Goal: Task Accomplishment & Management: Manage account settings

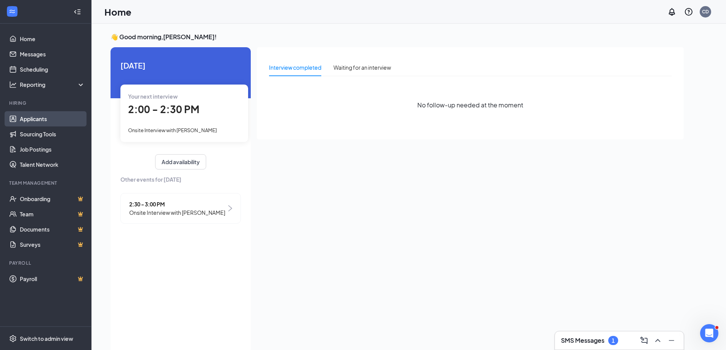
click at [42, 121] on link "Applicants" at bounding box center [52, 118] width 65 height 15
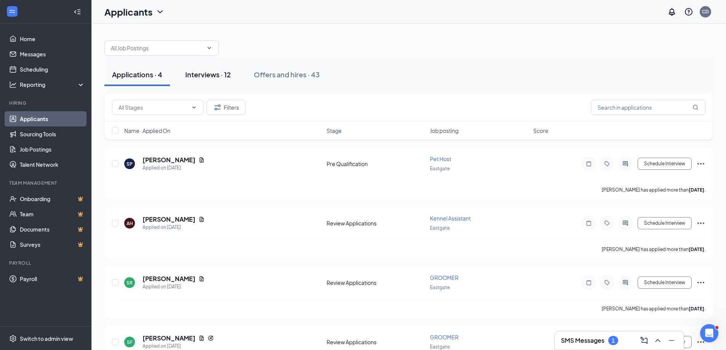
click at [198, 75] on div "Interviews · 12" at bounding box center [208, 75] width 46 height 10
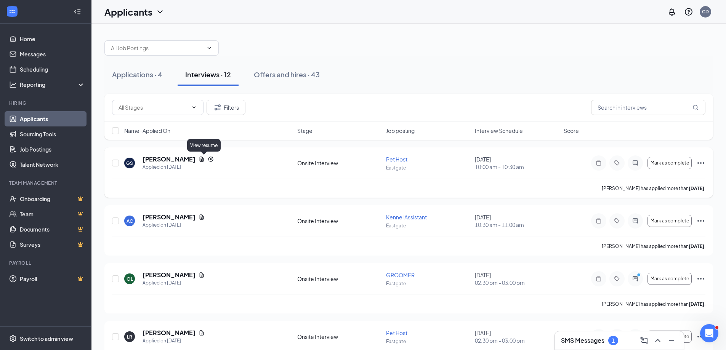
click at [203, 160] on icon "Document" at bounding box center [202, 159] width 6 height 6
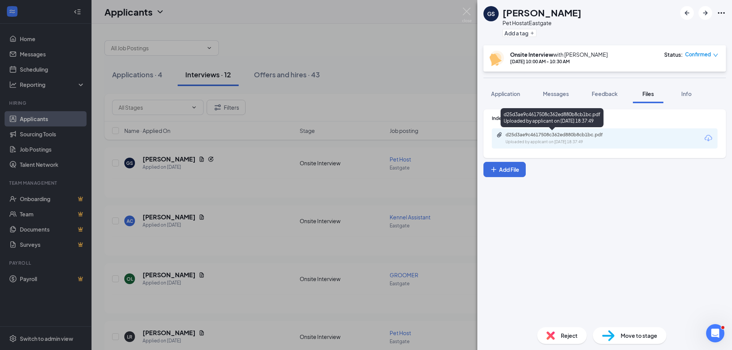
click at [561, 143] on div "Uploaded by applicant on [DATE] 18:37:49" at bounding box center [563, 142] width 114 height 6
click at [466, 11] on img at bounding box center [467, 15] width 10 height 15
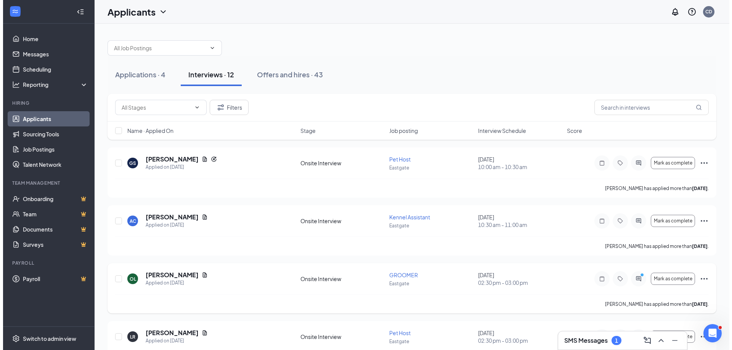
scroll to position [38, 0]
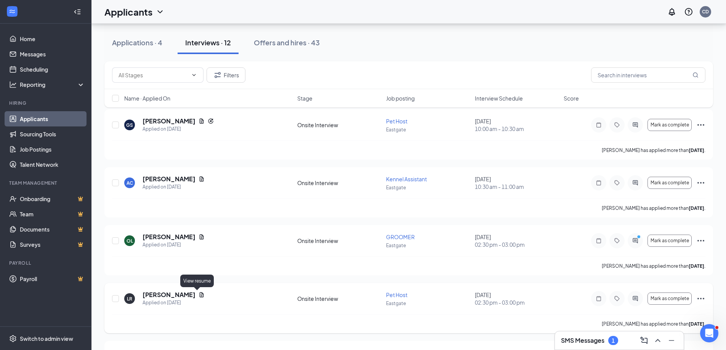
click at [199, 295] on icon "Document" at bounding box center [202, 295] width 6 height 6
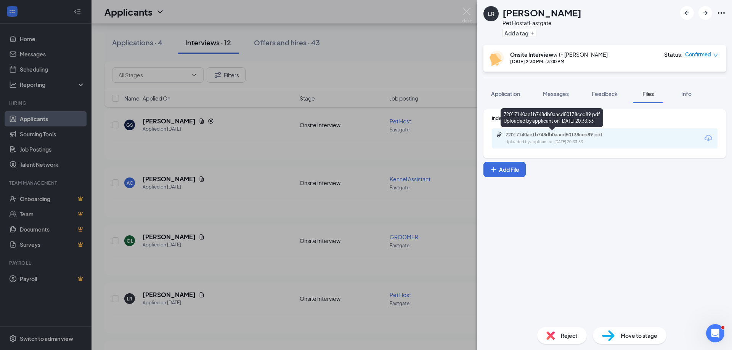
click at [521, 136] on div "72017140ae1b748db0aacd50138ced89.pdf" at bounding box center [559, 135] width 107 height 6
click at [514, 93] on span "Application" at bounding box center [505, 93] width 29 height 7
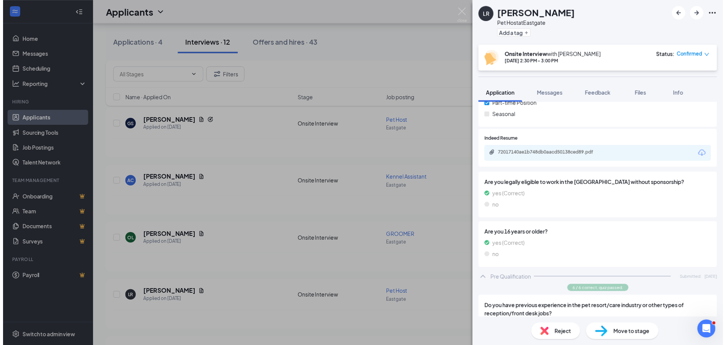
scroll to position [23, 0]
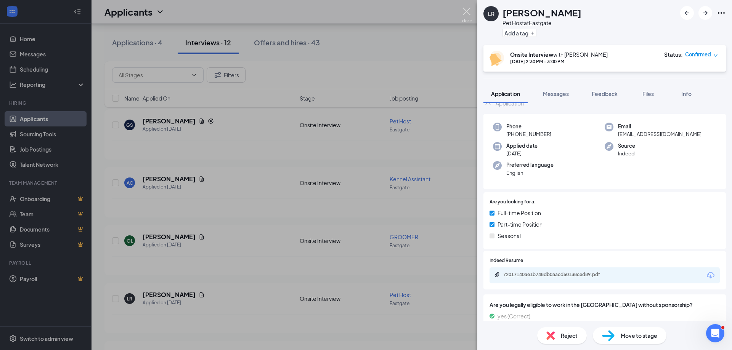
click at [465, 12] on img at bounding box center [467, 15] width 10 height 15
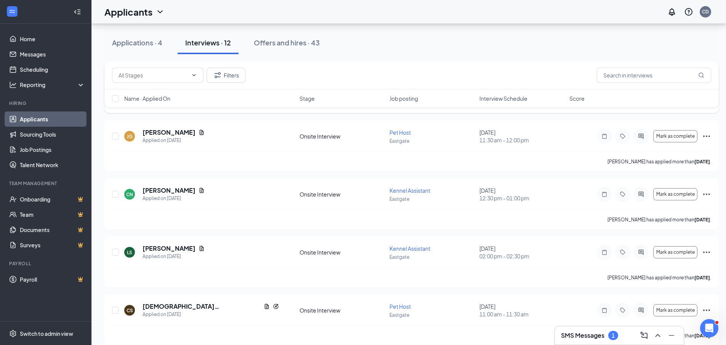
scroll to position [267, 0]
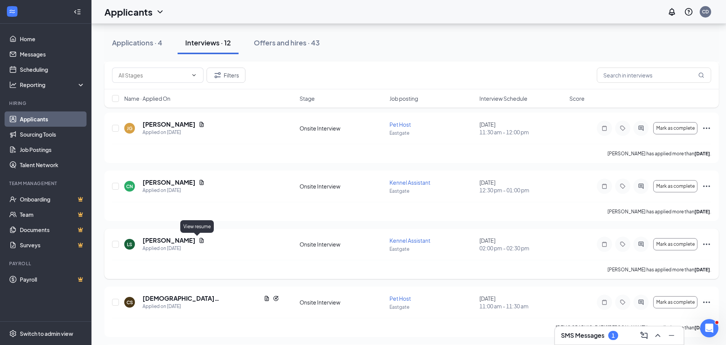
click at [200, 241] on icon "Document" at bounding box center [202, 240] width 4 height 5
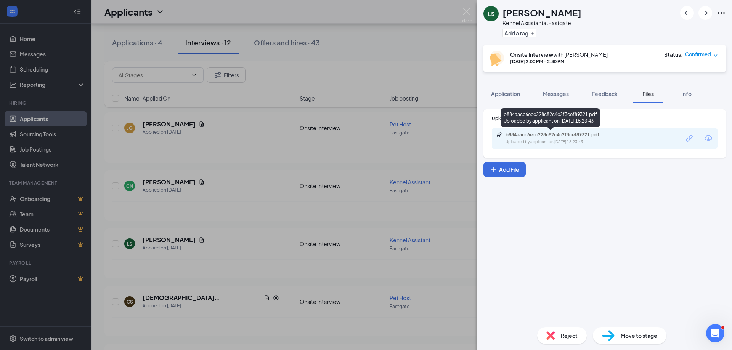
click at [543, 140] on div "Uploaded by applicant on [DATE] 15:23:43" at bounding box center [563, 142] width 114 height 6
click at [467, 13] on img at bounding box center [467, 15] width 10 height 15
